Goal: Transaction & Acquisition: Book appointment/travel/reservation

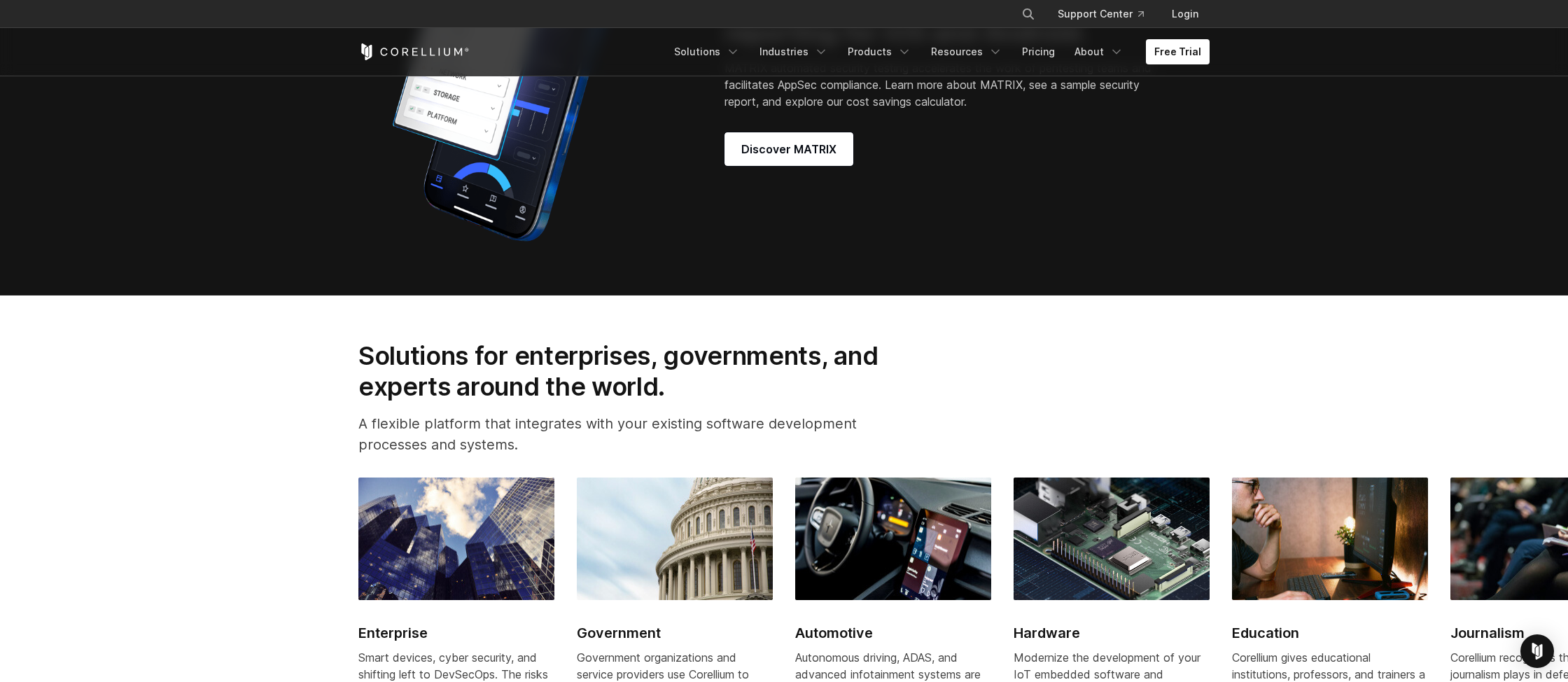
scroll to position [1344, 0]
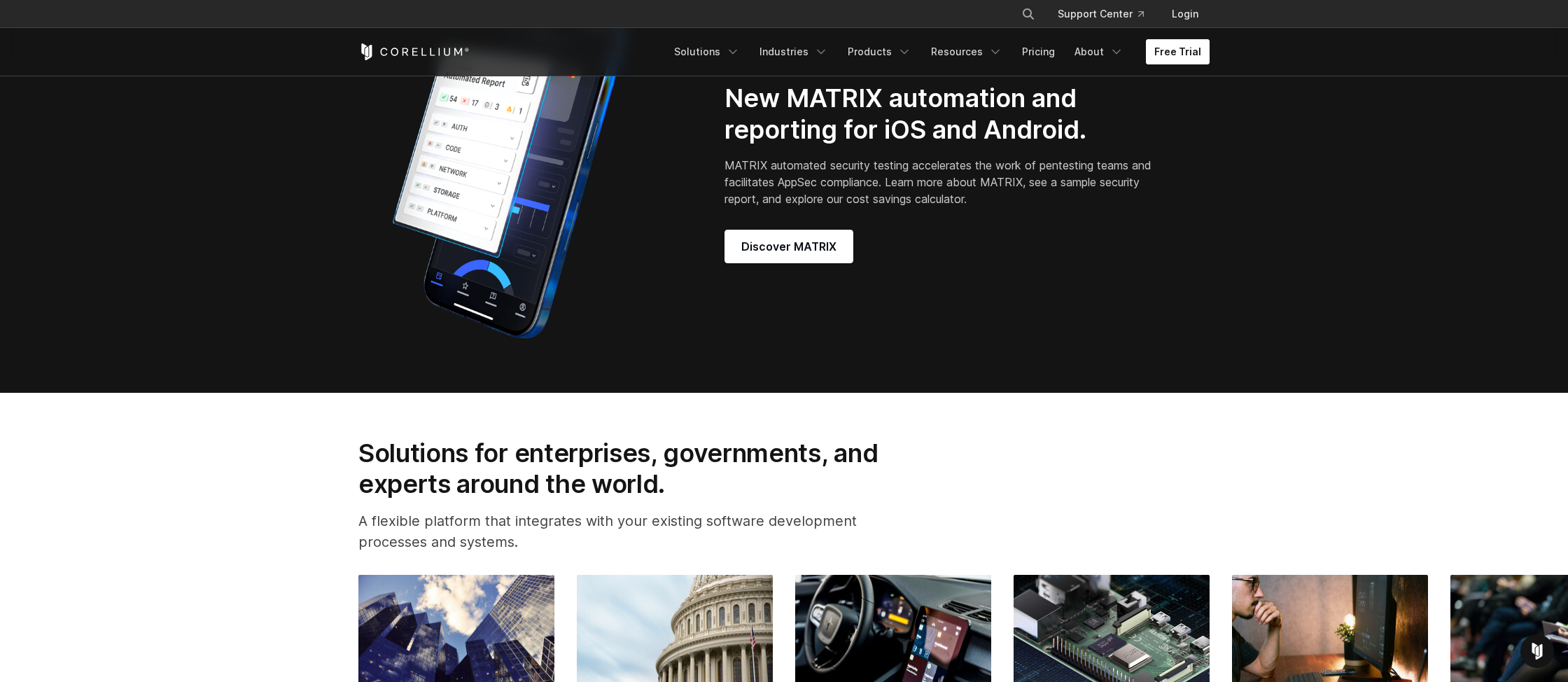
click at [1186, 47] on link "Free Trial" at bounding box center [1177, 52] width 64 height 25
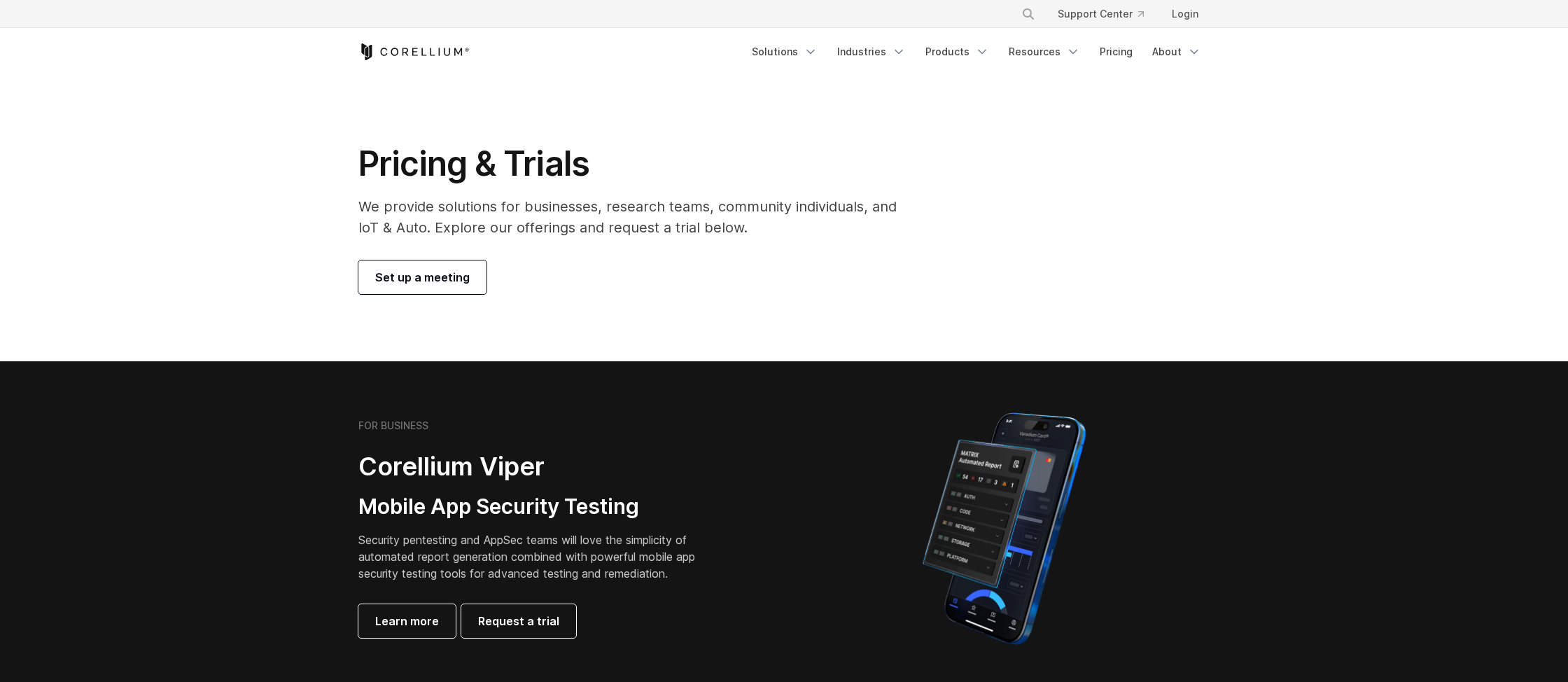
click at [457, 279] on span "Set up a meeting" at bounding box center [422, 277] width 94 height 17
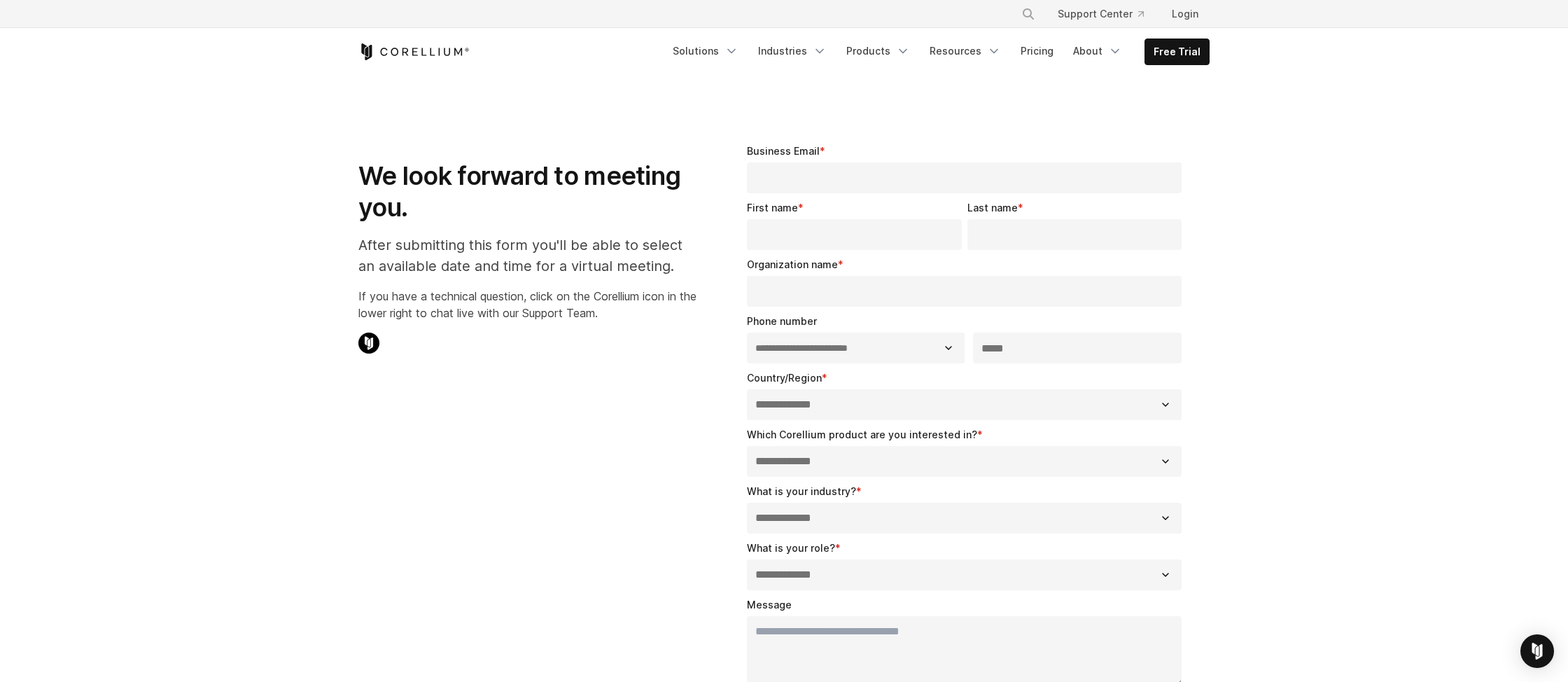
select select "**"
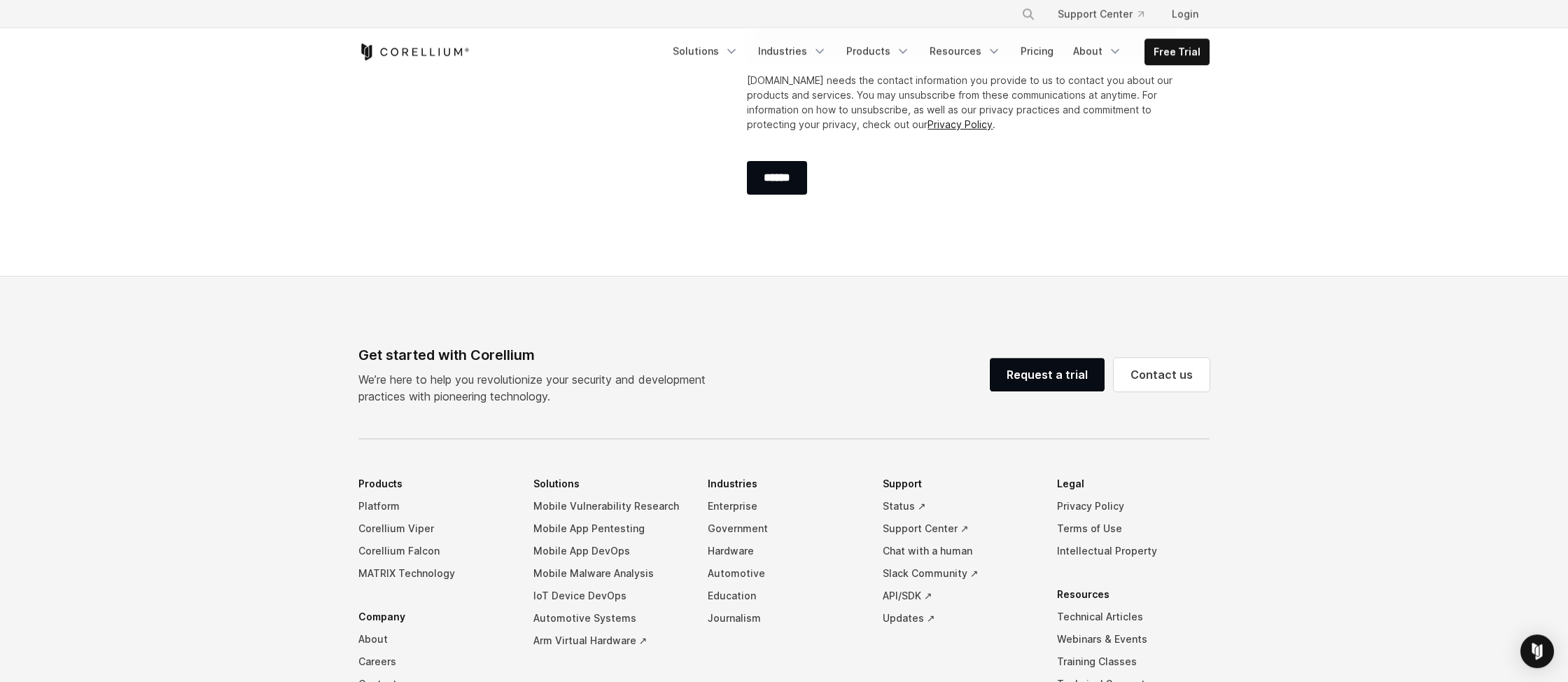
scroll to position [627, 0]
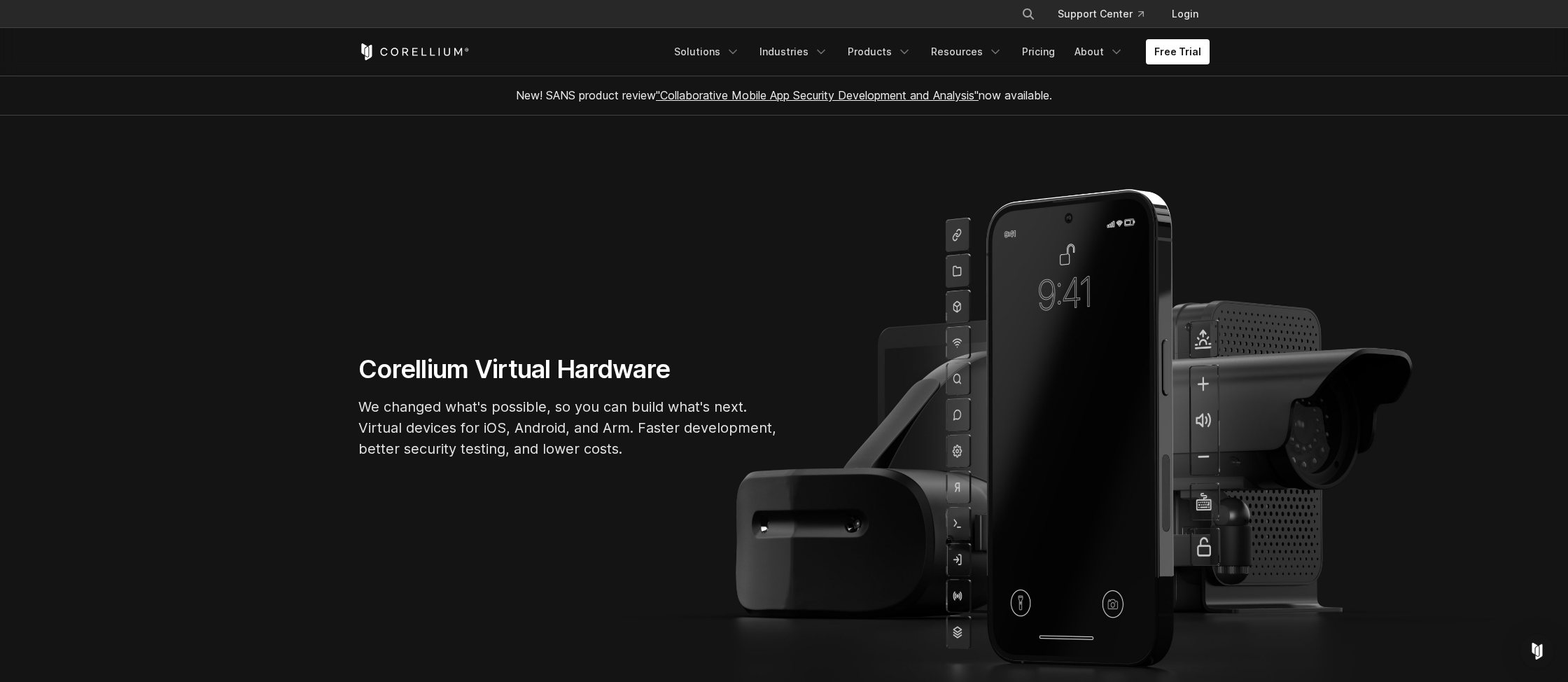
scroll to position [1344, 0]
